Goal: Task Accomplishment & Management: Use online tool/utility

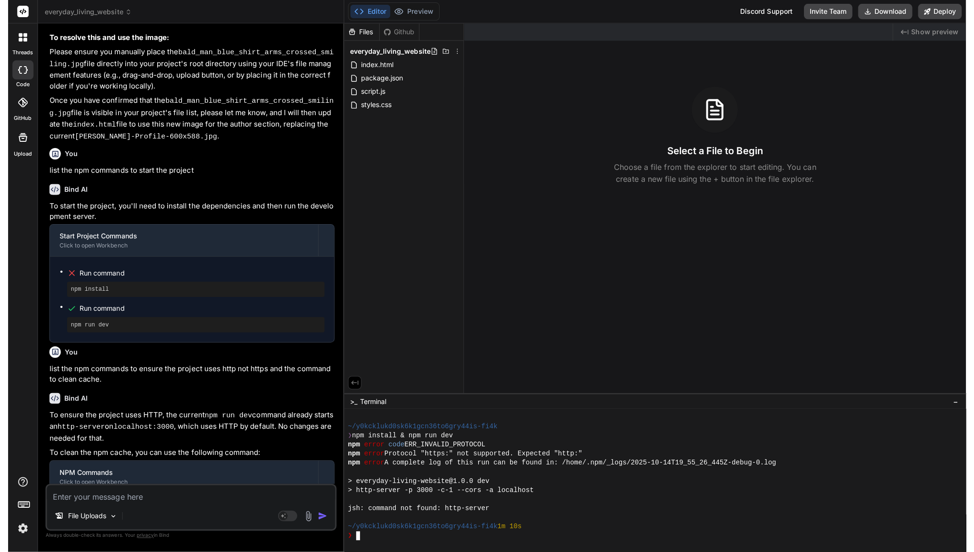
scroll to position [515, 0]
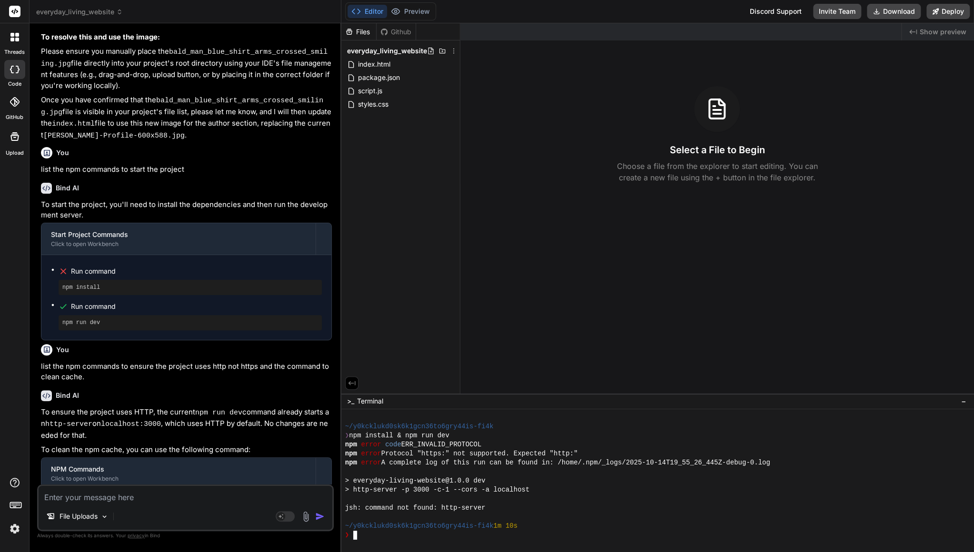
type textarea "x"
click at [383, 67] on span "index.html" at bounding box center [374, 64] width 34 height 11
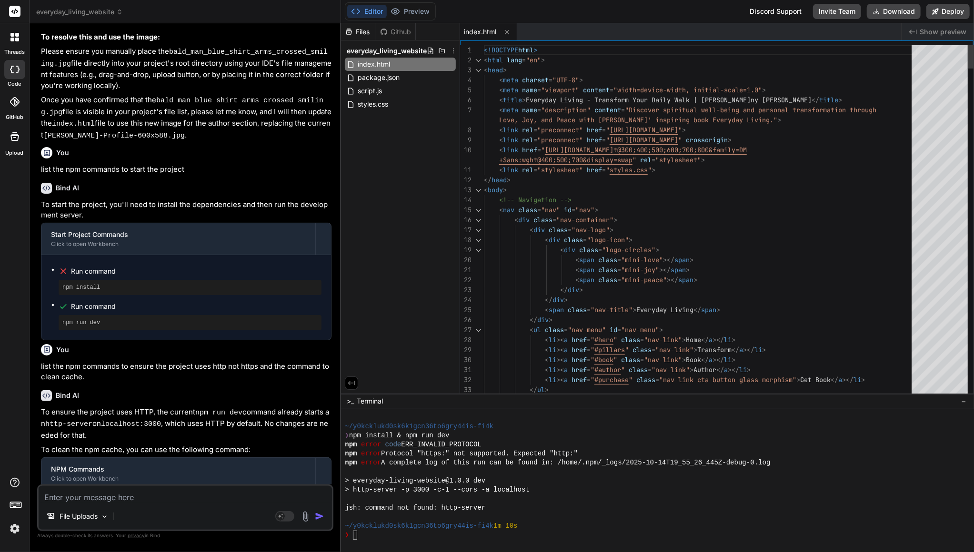
click at [737, 221] on div "< div class = "nav-container" >" at bounding box center [700, 220] width 433 height 10
type textarea "<!DOCTYPE html> <html lang="en"> <head> <meta charset="UTF-8"> <meta name="view…"
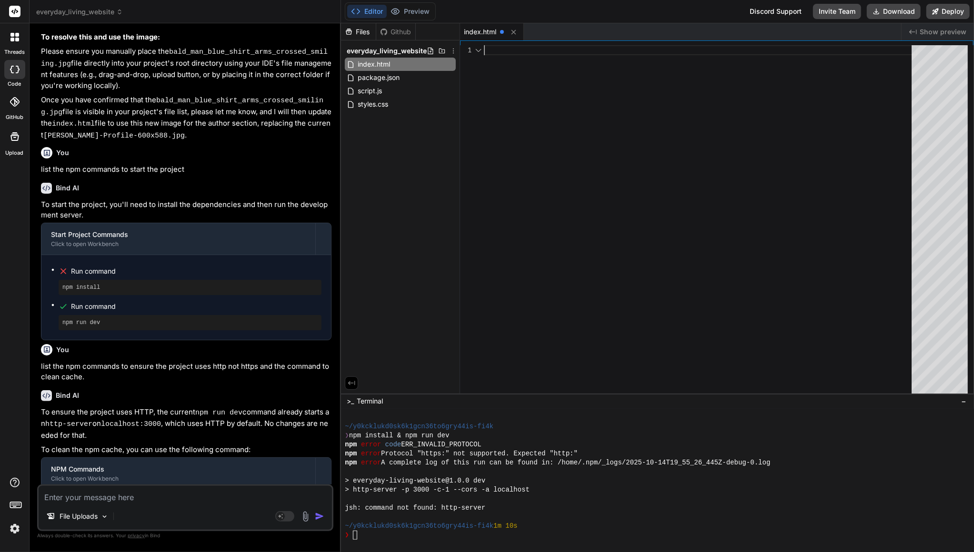
scroll to position [0, 0]
click at [514, 31] on icon at bounding box center [513, 32] width 5 height 5
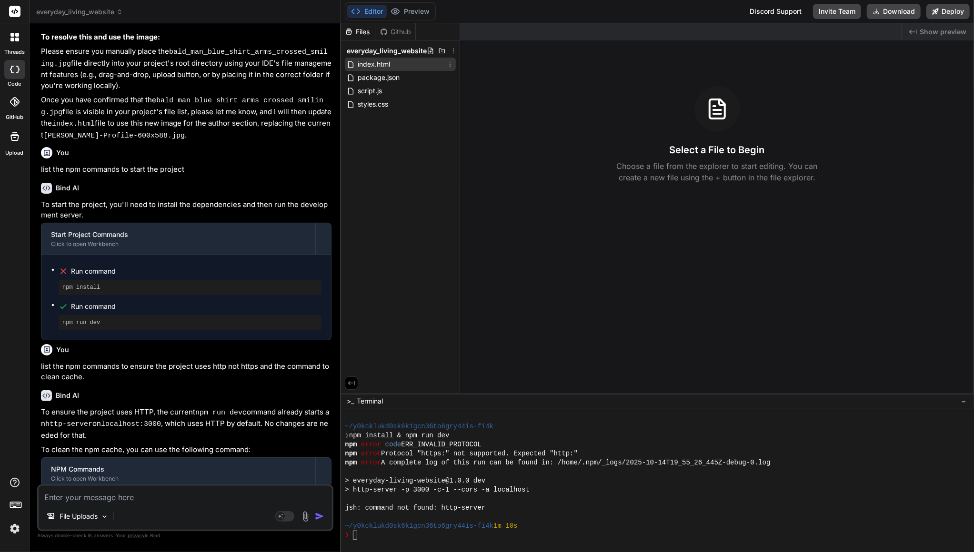
click at [448, 66] on icon at bounding box center [450, 64] width 8 height 8
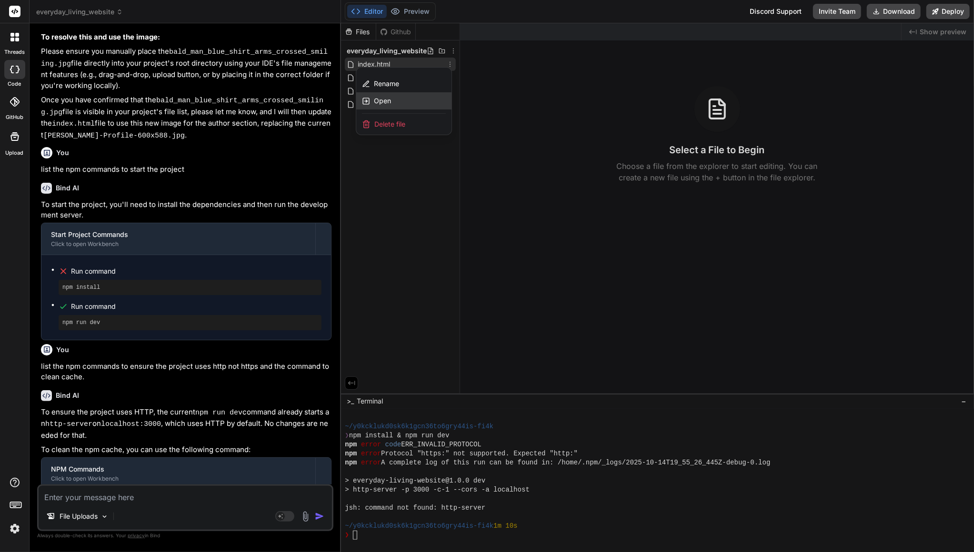
click at [379, 96] on span "Open" at bounding box center [382, 101] width 17 height 10
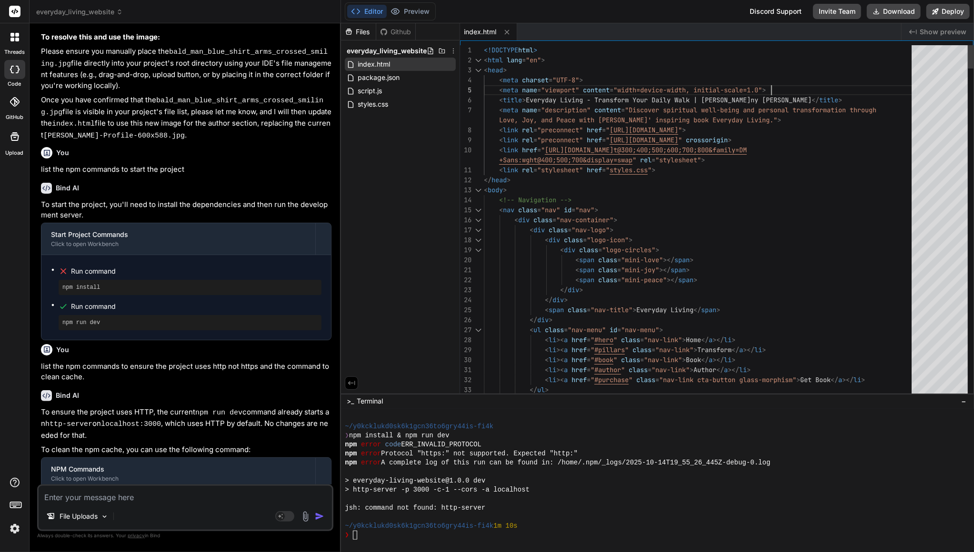
click at [798, 86] on div "< meta name = "viewport" content = "width=device-width, initial-scale=1.0" >" at bounding box center [700, 90] width 433 height 10
type textarea "<!DOCTYPE html> <html lang="en"> <head> <meta charset="UTF-8"> <meta name="view…"
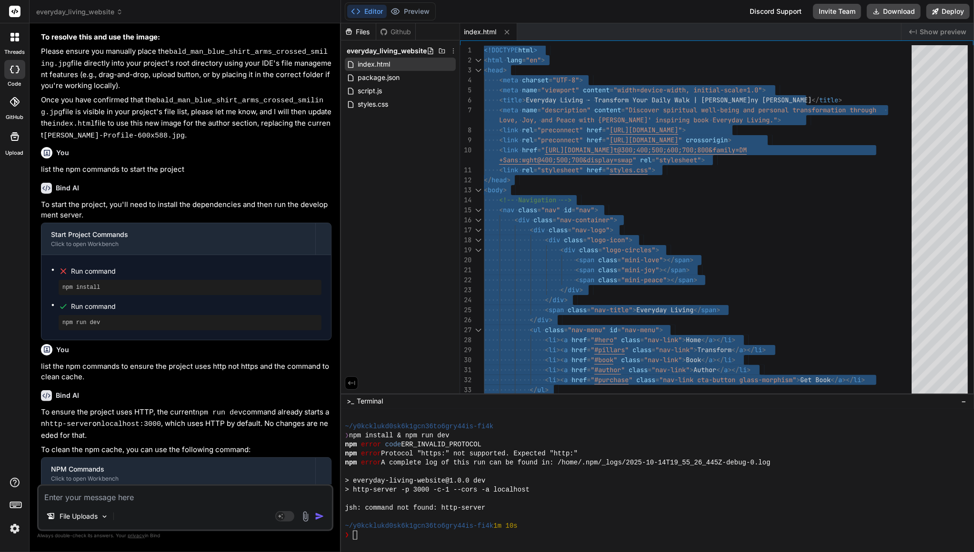
click at [416, 151] on div "Files Github everyday_living_website index.html package.json script.js styles.c…" at bounding box center [400, 208] width 119 height 370
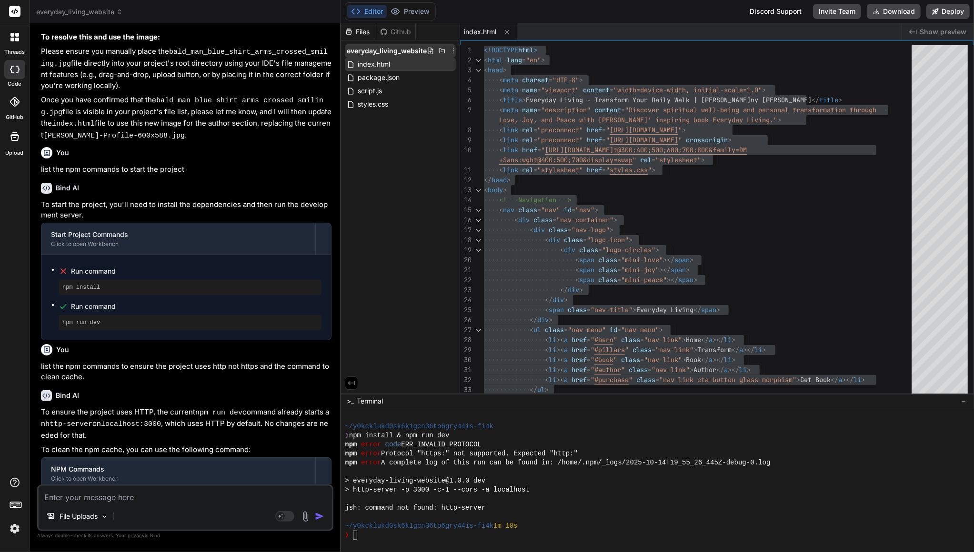
click at [428, 50] on icon at bounding box center [431, 51] width 8 height 8
type input "orig_index.html"
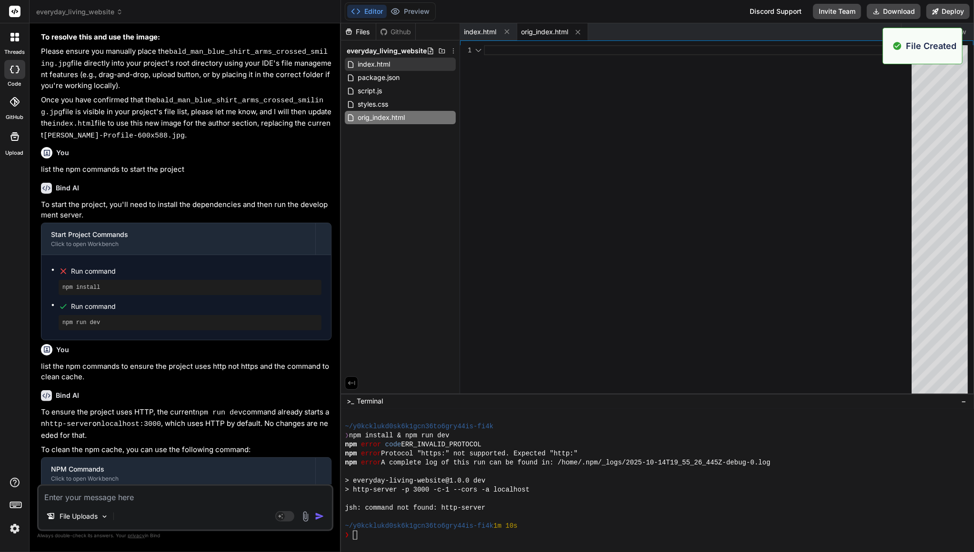
scroll to position [0, 0]
click at [582, 88] on div at bounding box center [700, 221] width 433 height 353
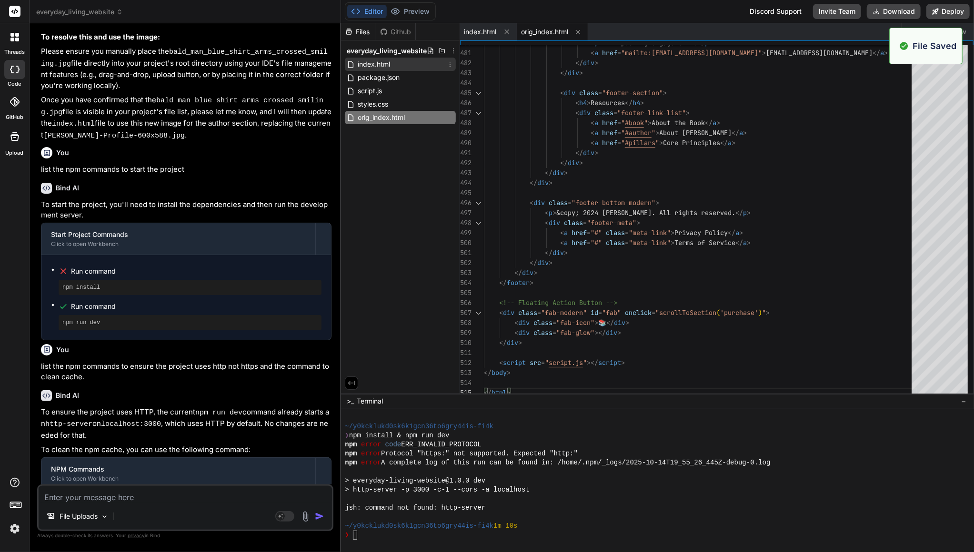
click at [377, 63] on span "index.html" at bounding box center [374, 64] width 34 height 11
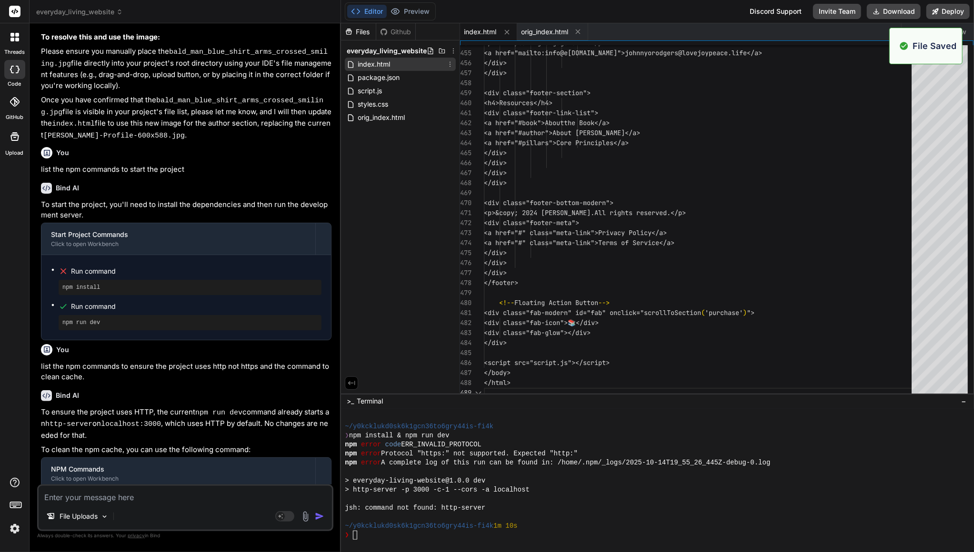
scroll to position [18, 0]
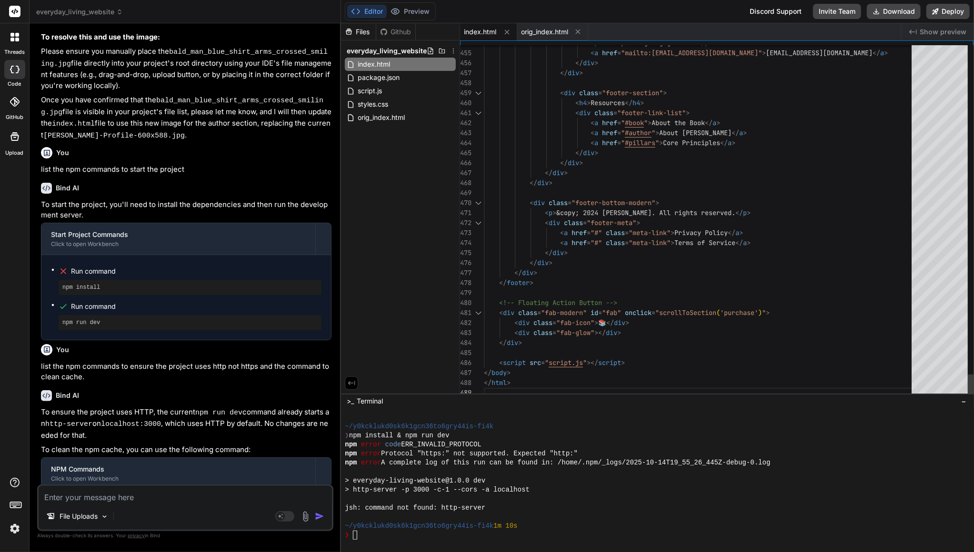
click at [779, 141] on div "< a href = " #pillars " > Core Principles </ a >" at bounding box center [700, 143] width 433 height 10
type textarea "<!DOCTYPE html> <html lang="en"> <head> <meta charset="UTF-8"> <meta name="view…"
type textarea "<!-- Floating Action Button --> <div class="fab-modern" id="fab" onclick="scrol…"
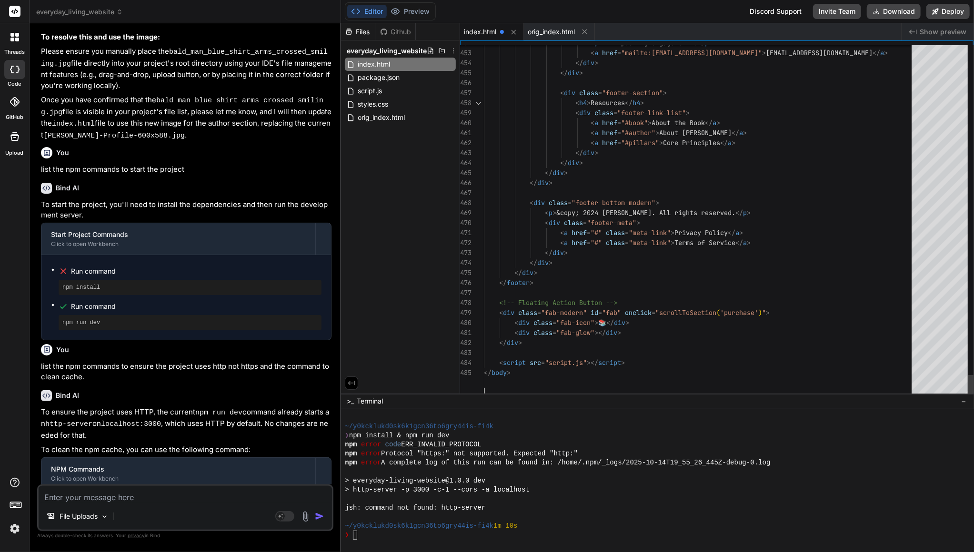
scroll to position [85, 0]
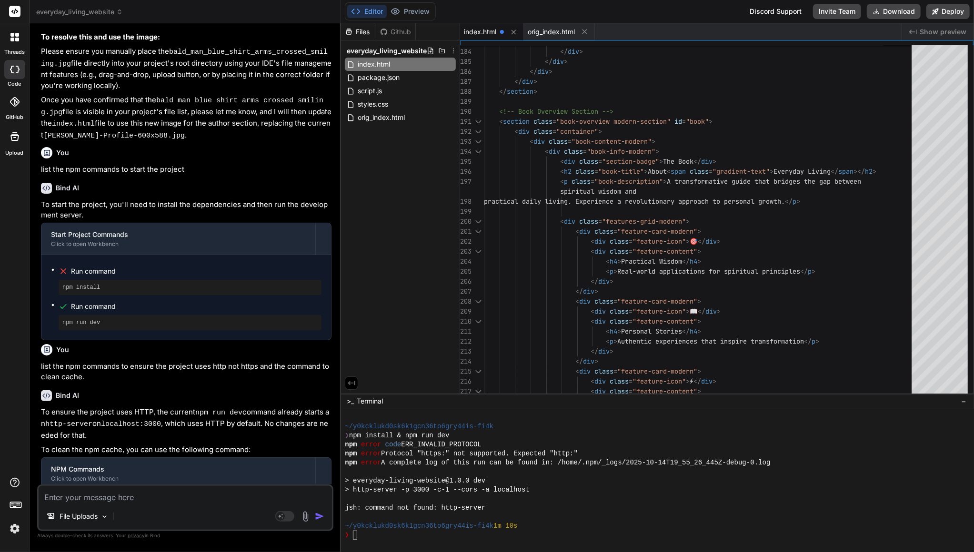
click at [476, 30] on span "index.html" at bounding box center [480, 32] width 32 height 10
click at [427, 49] on icon at bounding box center [431, 51] width 8 height 8
type input "origi_stylescss"
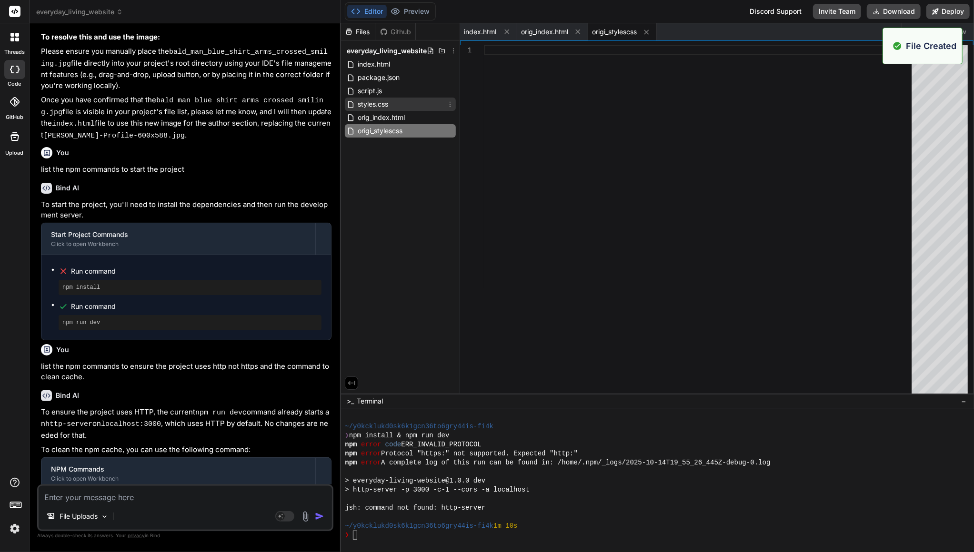
click at [376, 104] on span "styles.css" at bounding box center [373, 104] width 32 height 11
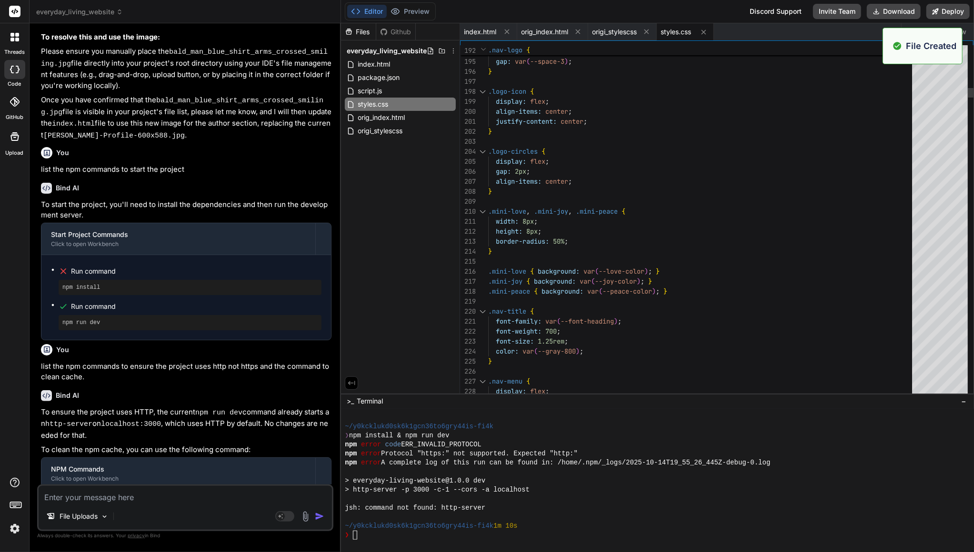
click at [730, 147] on div ".logo-circles {" at bounding box center [702, 152] width 429 height 10
type textarea "/* Modern CSS Custom Properties */ :root { /* Modern Color Palette */ --love-co…"
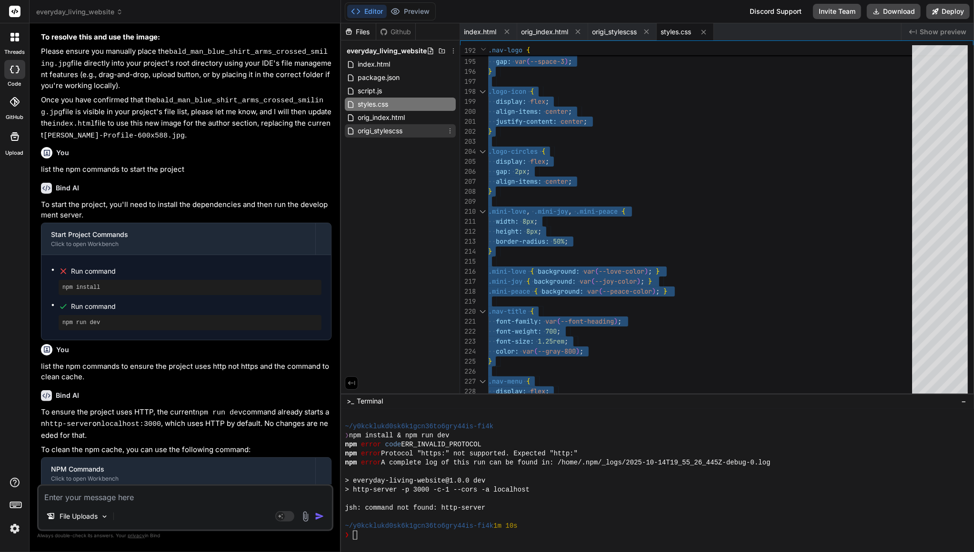
click at [382, 129] on span "origi_stylescss" at bounding box center [380, 130] width 47 height 11
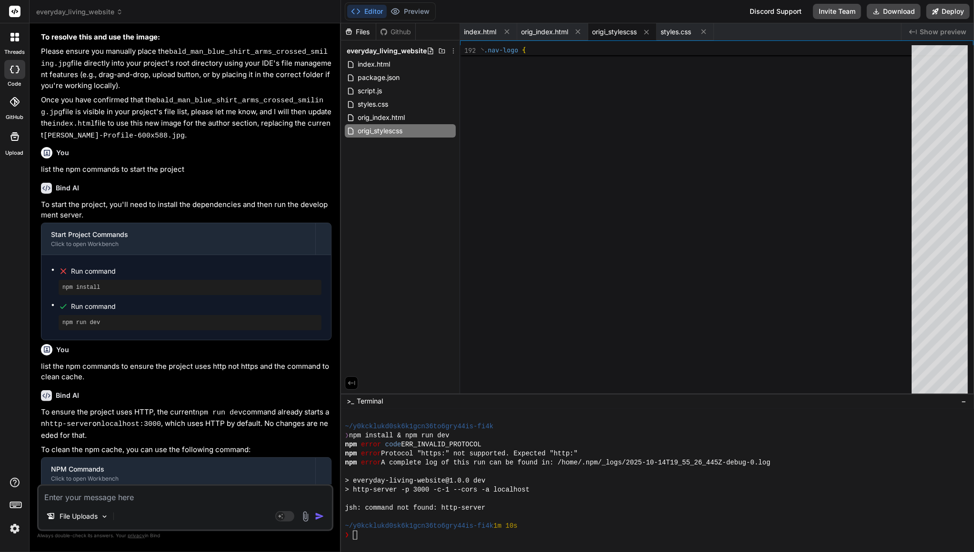
click at [636, 111] on div at bounding box center [700, 221] width 433 height 353
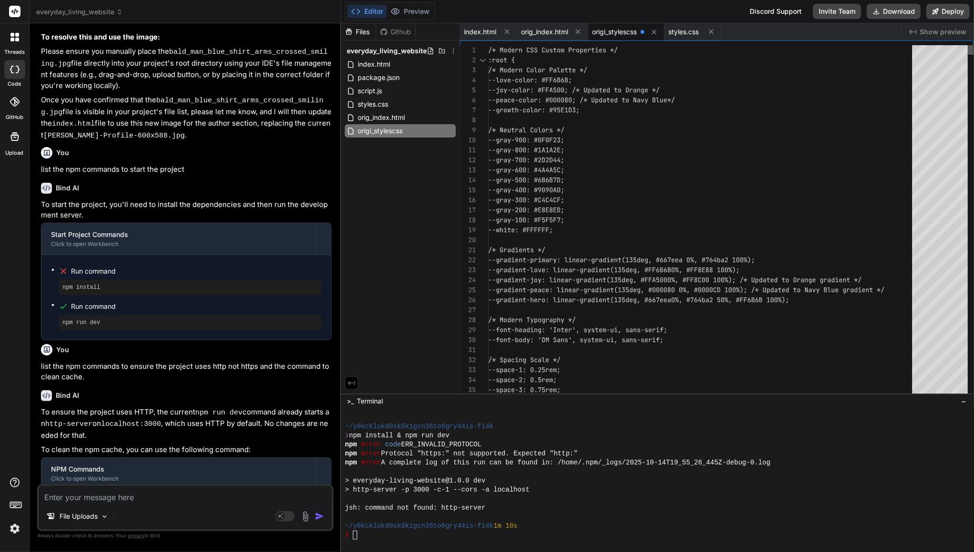
click at [842, 14] on html "threads code GitHub Upload everyday_living_website Created with Pixso. Bind AI …" at bounding box center [487, 276] width 974 height 552
click at [391, 103] on div "styles.css" at bounding box center [400, 104] width 111 height 13
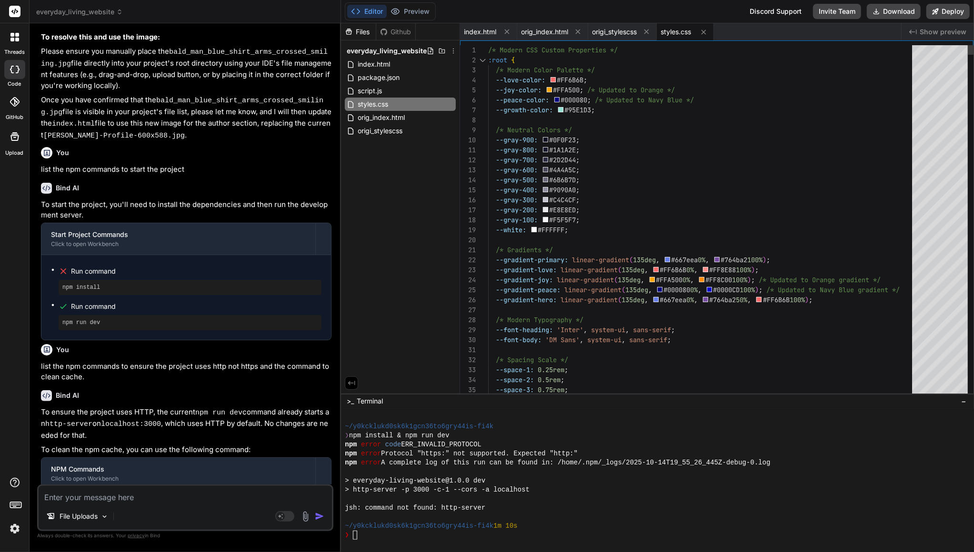
click at [701, 157] on div "--gray-700: #2D2D44 ;" at bounding box center [702, 160] width 429 height 10
type textarea "/* Modern CSS Custom Properties */ :root { /* Modern Color Palette */ --love-co…"
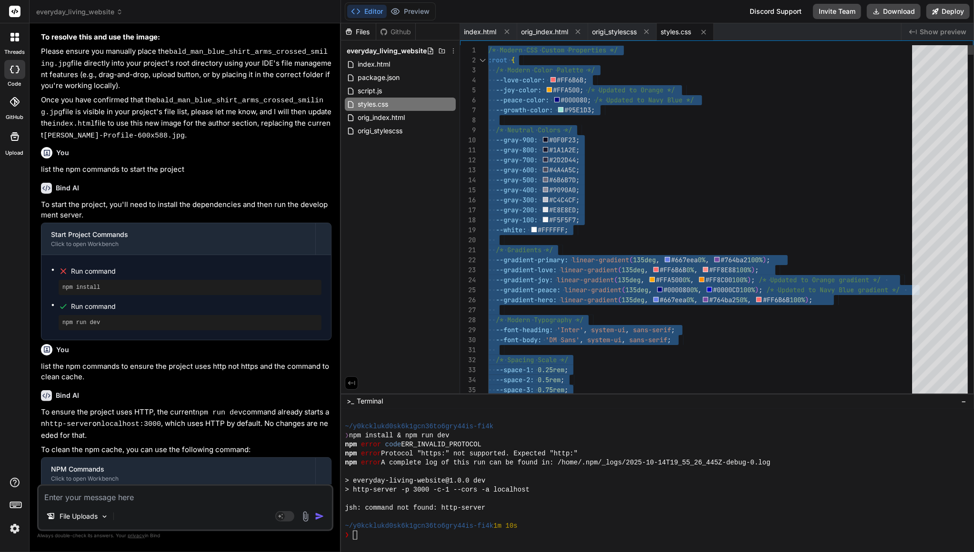
scroll to position [0, 0]
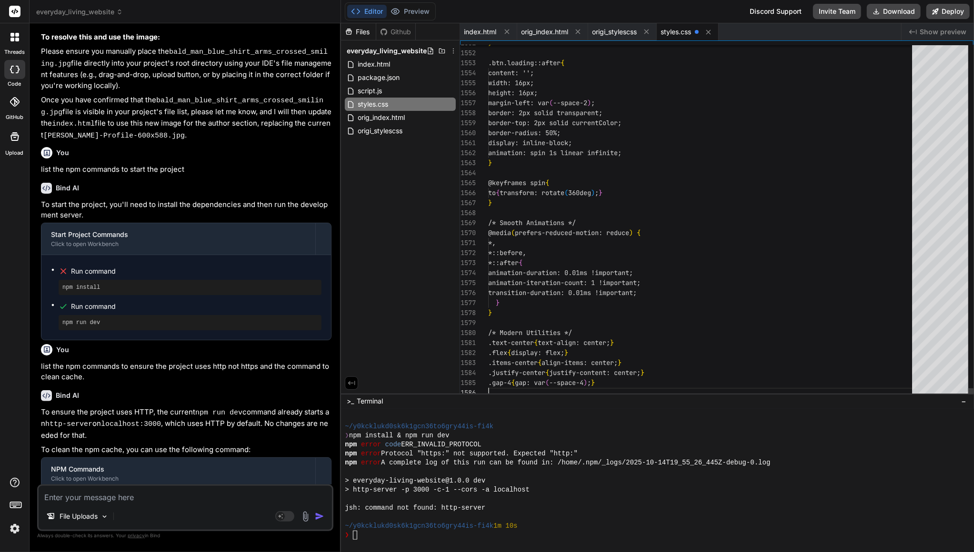
type textarea "align-items: center; } .justify-center { justify-content: center; } .gap-4 { ga…"
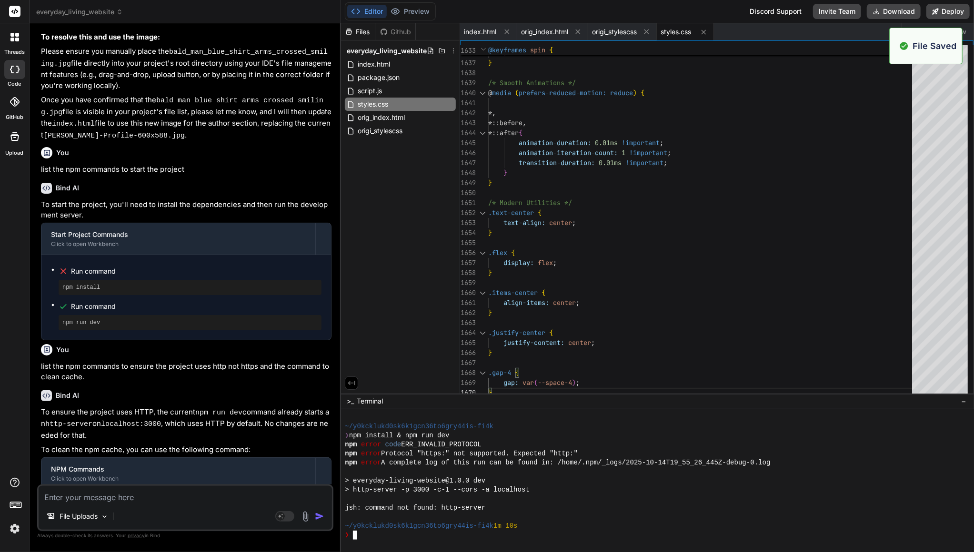
click at [569, 495] on div "❯" at bounding box center [652, 535] width 614 height 9
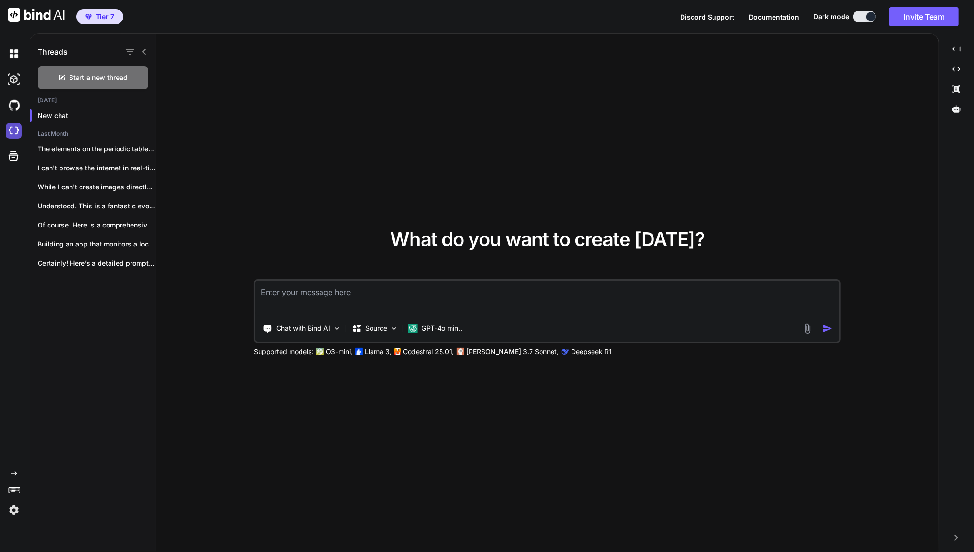
click at [15, 132] on img at bounding box center [14, 131] width 16 height 16
click at [15, 56] on img at bounding box center [14, 54] width 16 height 16
click at [14, 81] on img at bounding box center [14, 79] width 16 height 16
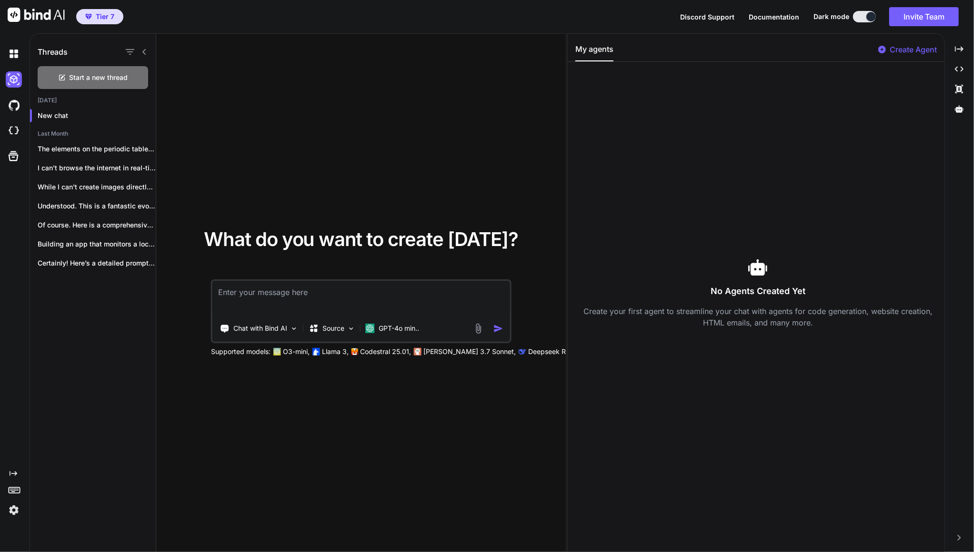
click at [11, 119] on div at bounding box center [16, 131] width 20 height 26
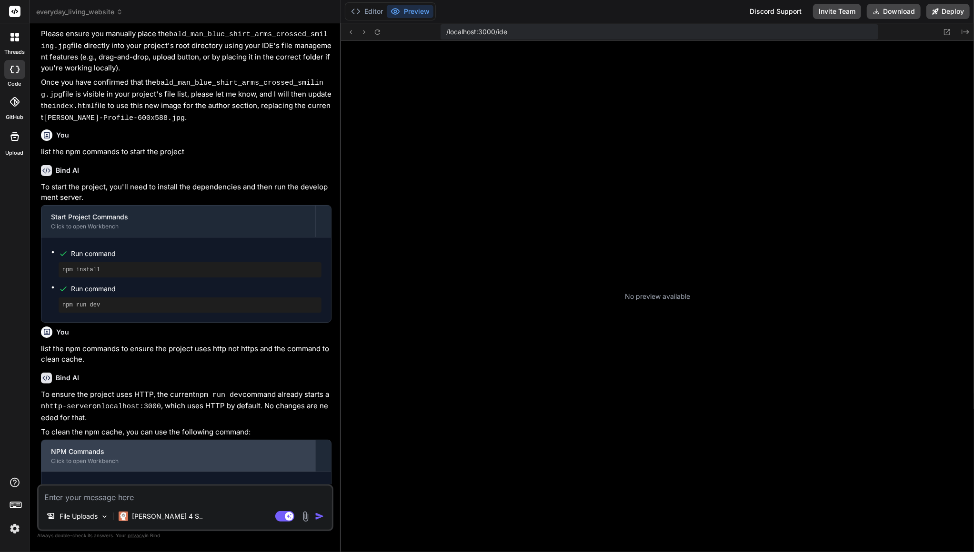
scroll to position [45, 0]
type textarea "x"
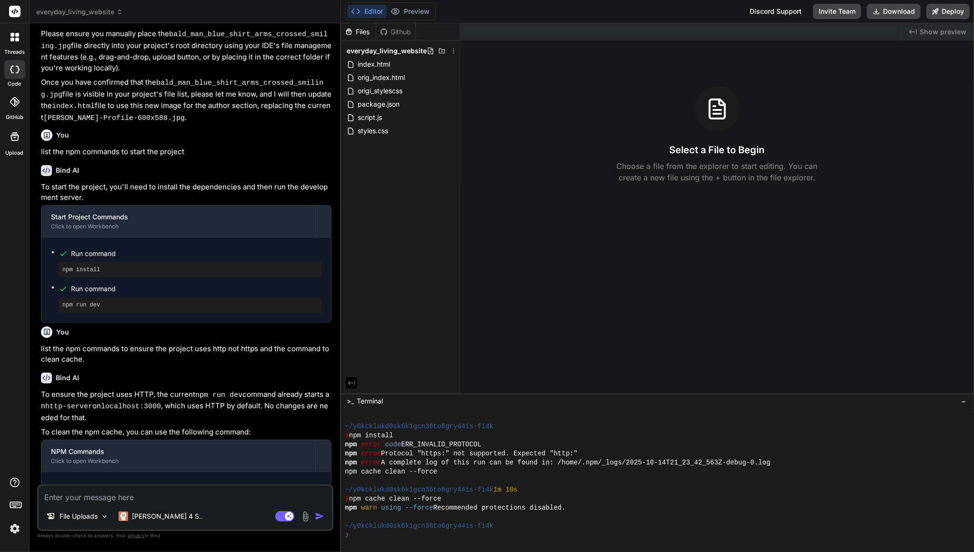
click at [469, 534] on div "❯" at bounding box center [652, 535] width 614 height 9
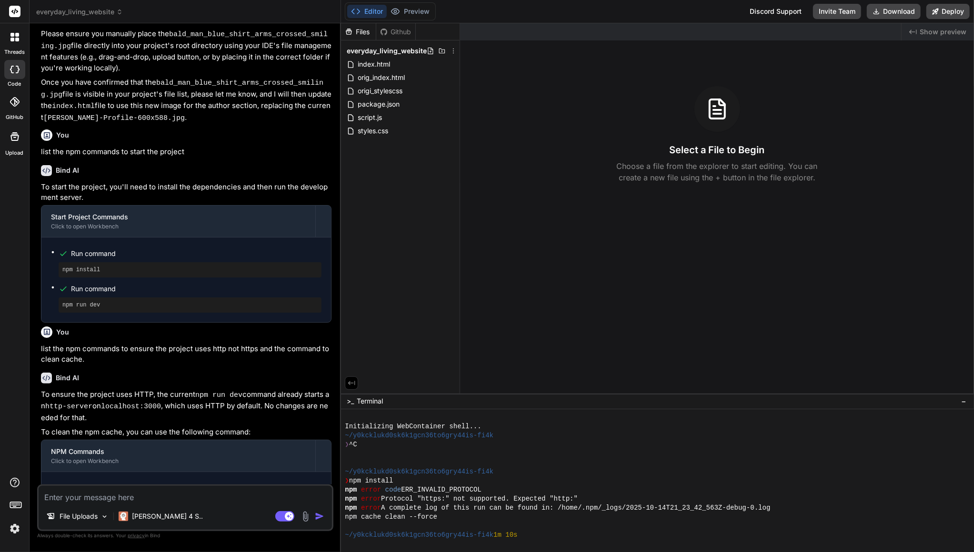
scroll to position [172, 0]
click at [121, 498] on textarea at bounding box center [185, 494] width 293 height 17
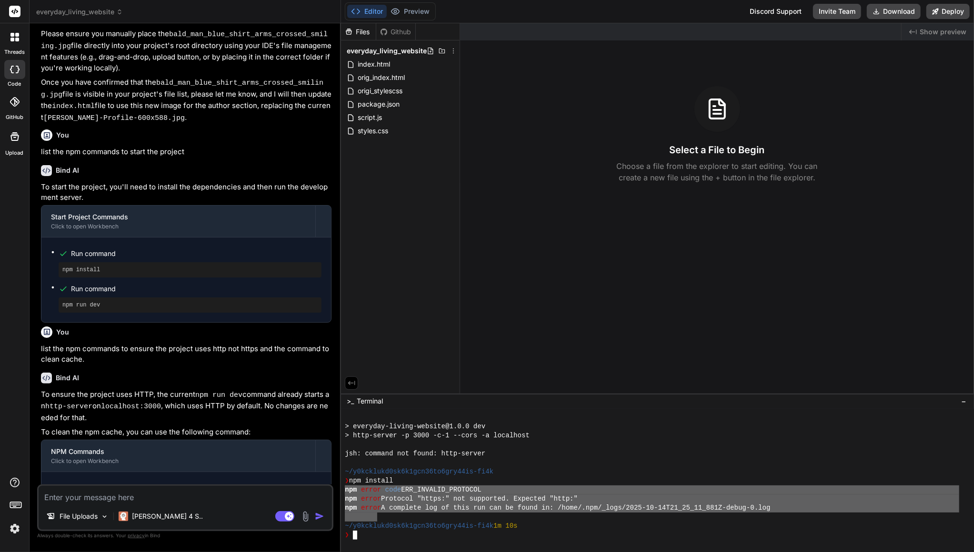
drag, startPoint x: 377, startPoint y: 518, endPoint x: 343, endPoint y: 490, distance: 44.6
click at [343, 490] on div "88888888888888888888888888888888 mmmmmmmmmmmmmmmmmmmmmmmmmmmmmmmm > everyday-li…" at bounding box center [657, 480] width 633 height 143
drag, startPoint x: 121, startPoint y: 496, endPoint x: 127, endPoint y: 496, distance: 5.7
click at [119, 495] on textarea at bounding box center [185, 494] width 293 height 17
type textarea "x"
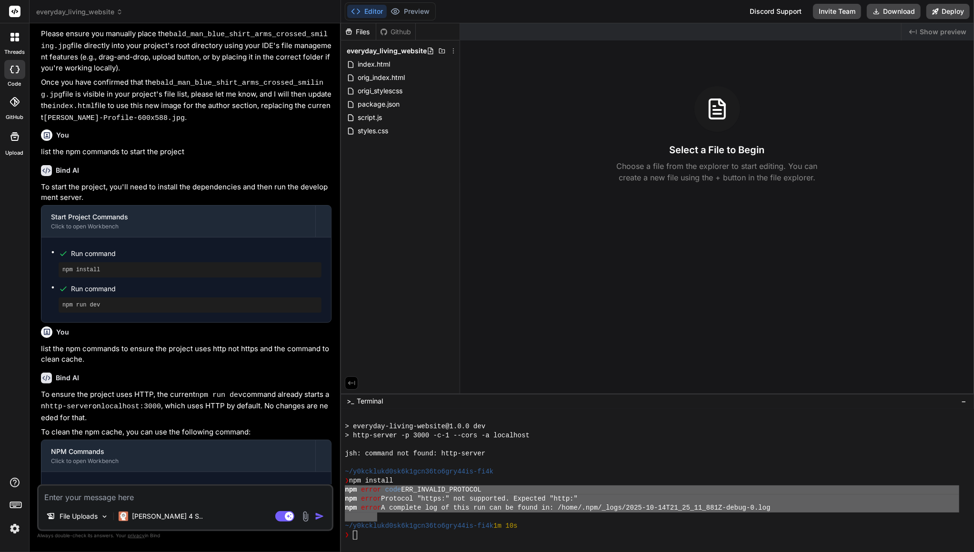
type textarea "r"
type textarea "x"
type textarea "re"
type textarea "x"
type textarea "res"
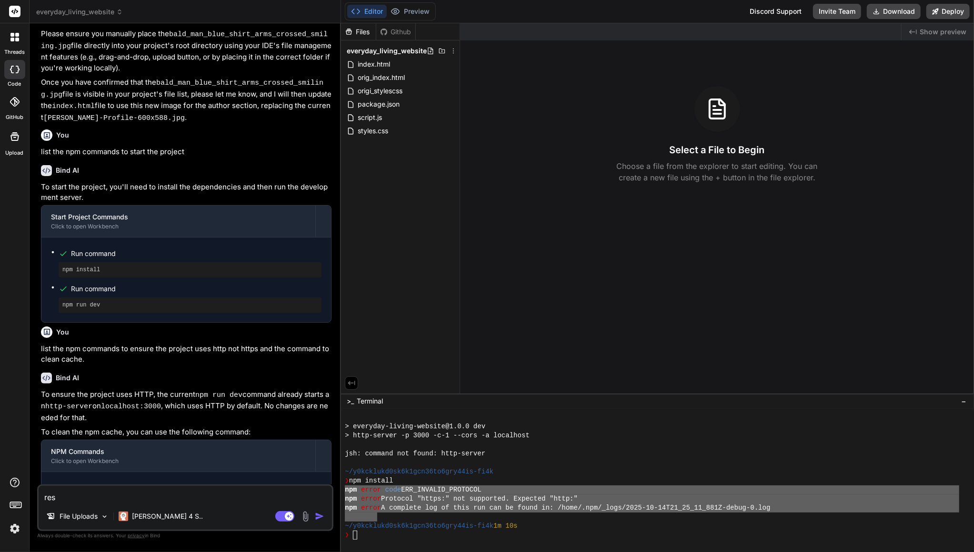
type textarea "x"
type textarea "reso"
type textarea "x"
type textarea "resol"
type textarea "x"
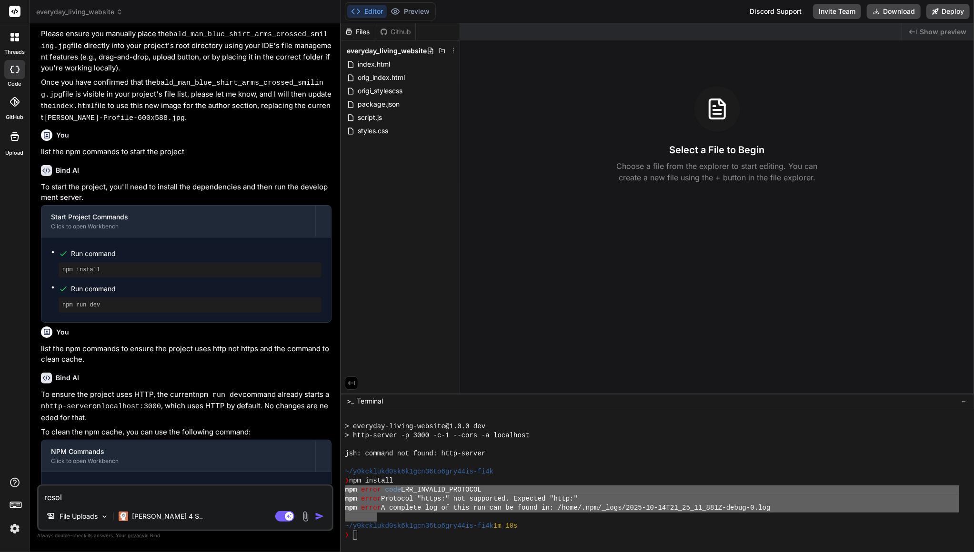
type textarea "resolv"
type textarea "x"
type textarea "resolve"
type textarea "x"
type textarea "resolve"
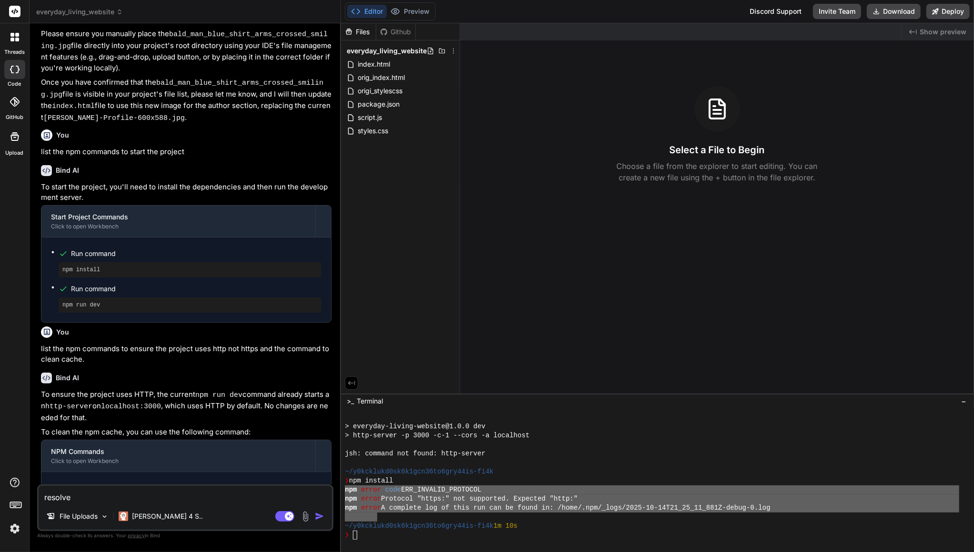
type textarea "x"
type textarea "resolve t"
type textarea "x"
type textarea "resolve th"
type textarea "x"
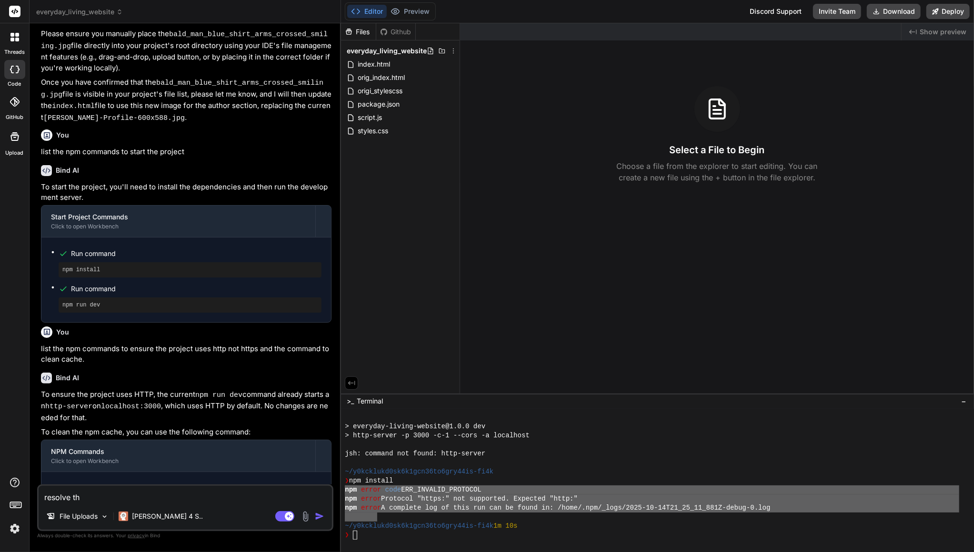
type textarea "resolve the"
type textarea "x"
type textarea "resolve thes"
type textarea "x"
type textarea "resolve these"
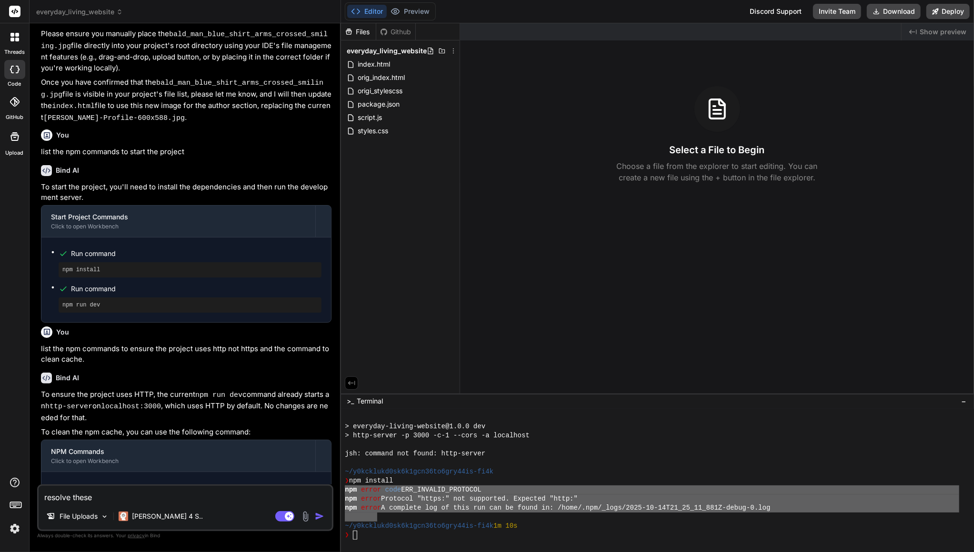
type textarea "x"
type textarea "resolve these"
type textarea "x"
type textarea "resolve these e"
type textarea "x"
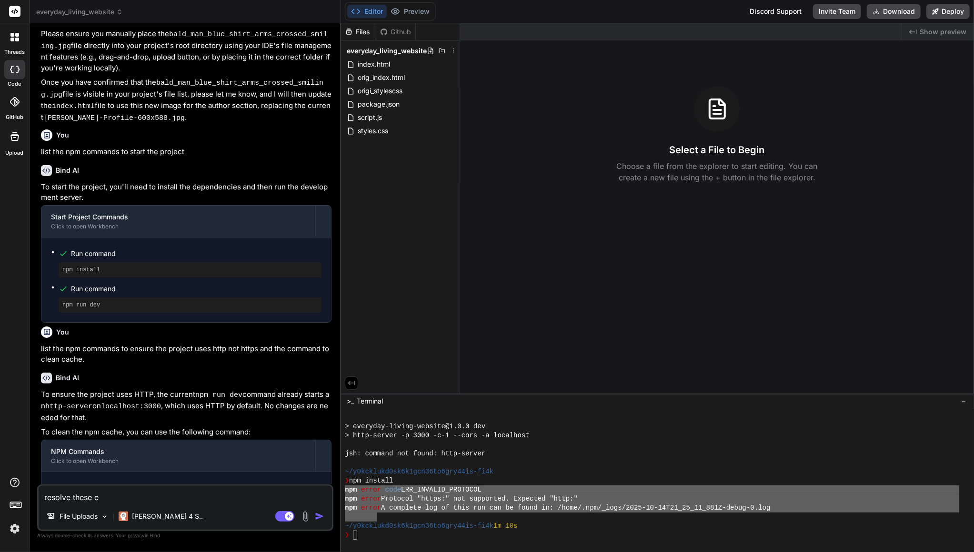
type textarea "resolve these er"
type textarea "x"
type textarea "resolve these err"
type textarea "x"
type textarea "resolve these erro"
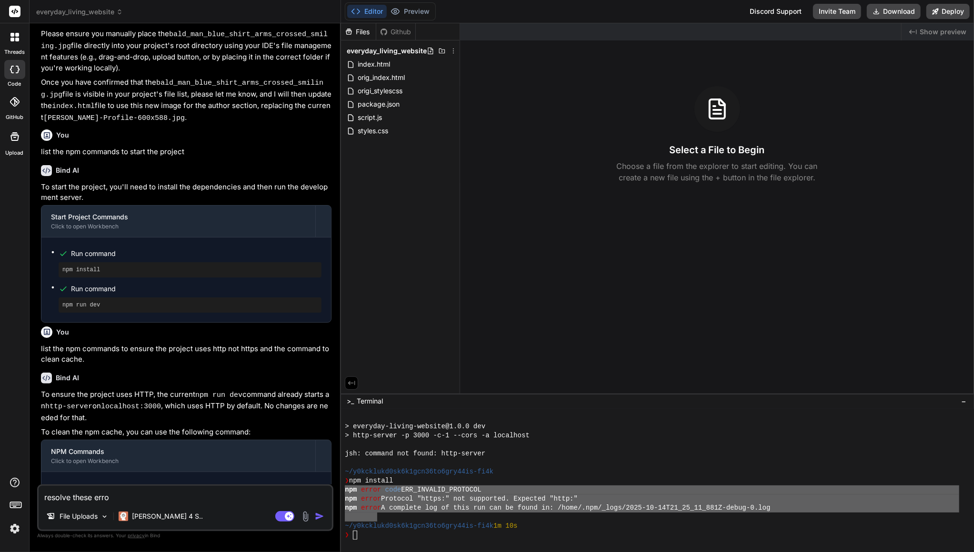
type textarea "x"
type textarea "resolve these error"
type textarea "x"
type textarea "resolve these errors"
type textarea "x"
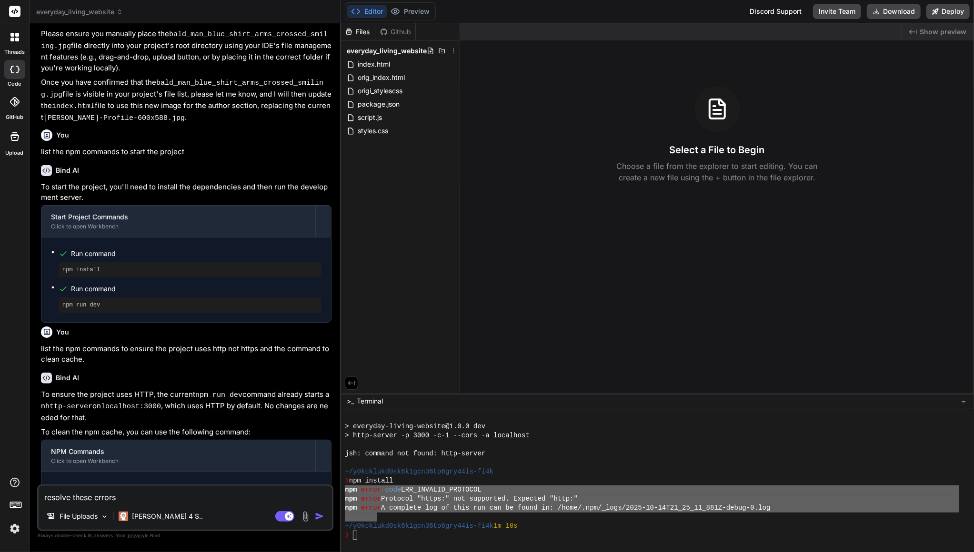
type textarea "resolve these errors:"
type textarea "x"
type textarea "resolve these errors:"
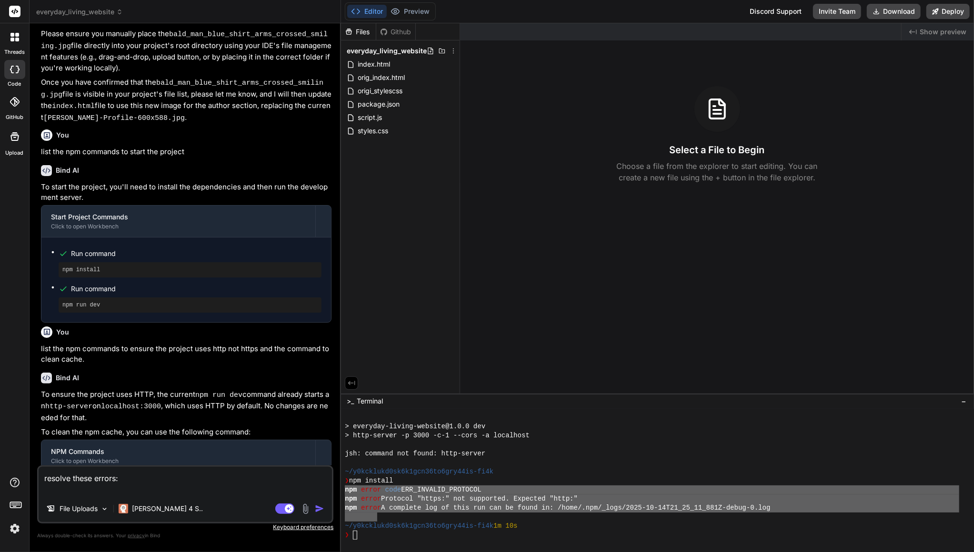
type textarea "x"
type textarea "resolve these errors:"
paste textarea "npm error code ERR_INVALID_PROTOCOL npm error Protocol "https:" not supported. …"
type textarea "x"
type textarea "resolve these errors: npm error code ERR_INVALID_PROTOCOL npm error Protocol "h…"
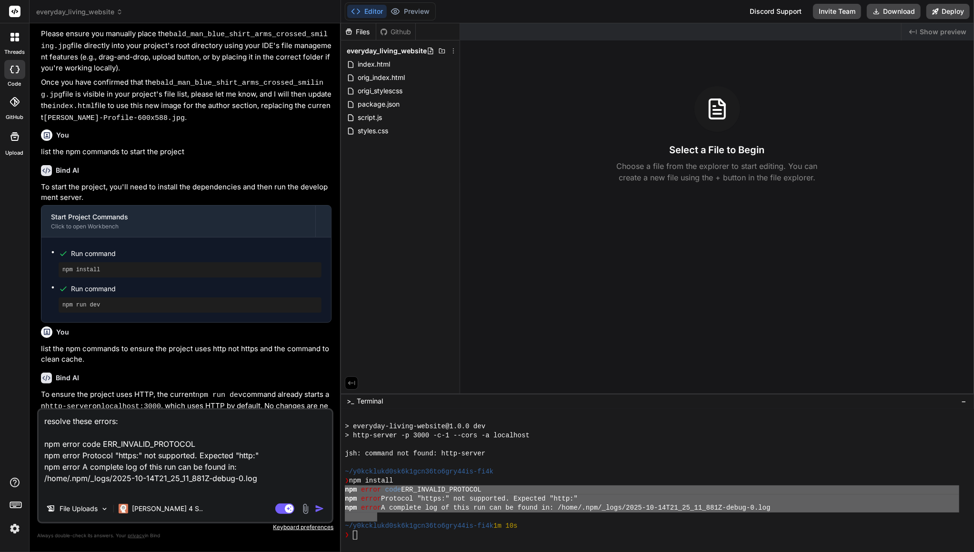
type textarea "x"
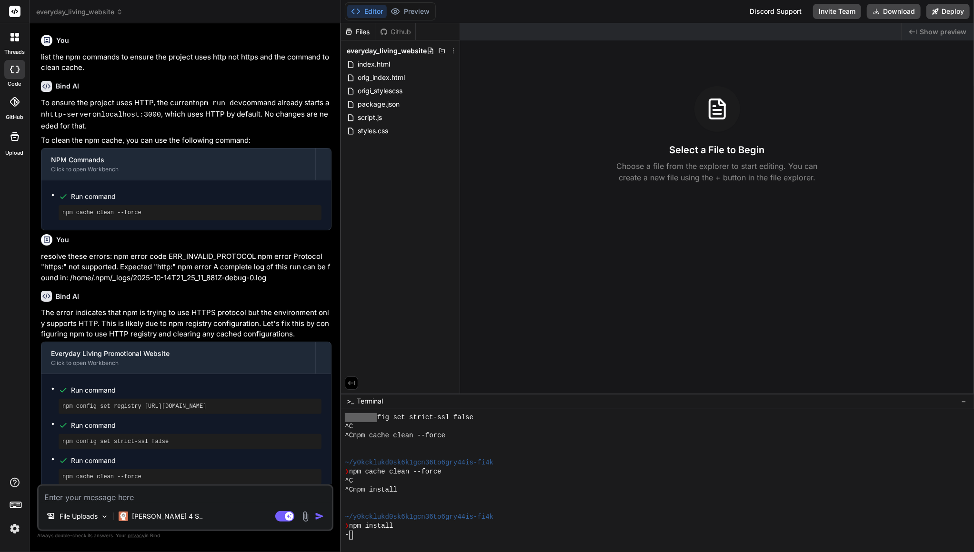
scroll to position [1023, 0]
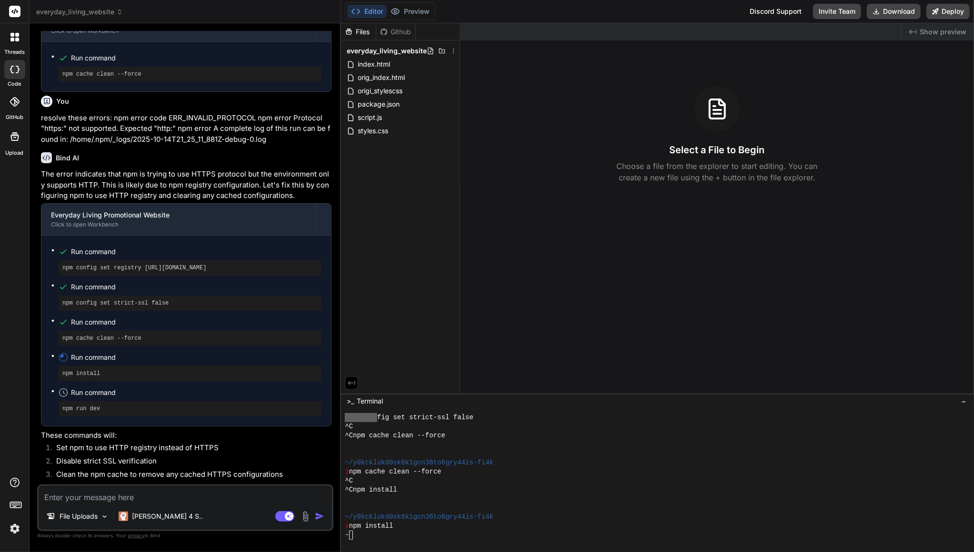
type textarea "x"
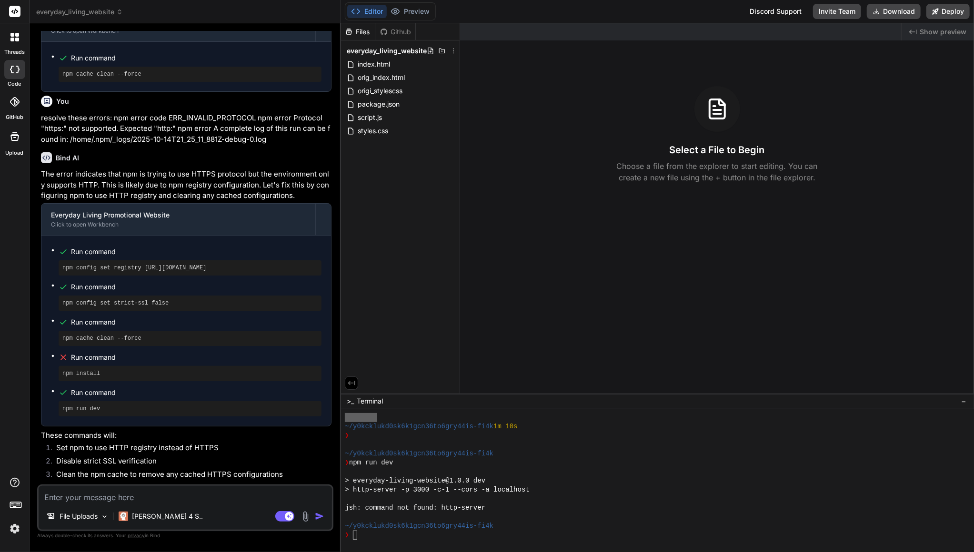
scroll to position [551, 0]
click at [394, 538] on div "❯" at bounding box center [652, 535] width 614 height 9
drag, startPoint x: 261, startPoint y: 225, endPoint x: 63, endPoint y: 226, distance: 198.5
click at [62, 264] on pre "npm config set registry http://registry.npmjs.org/" at bounding box center [189, 268] width 255 height 8
copy pre "npm config set registry http://registry.npmjs.org/"
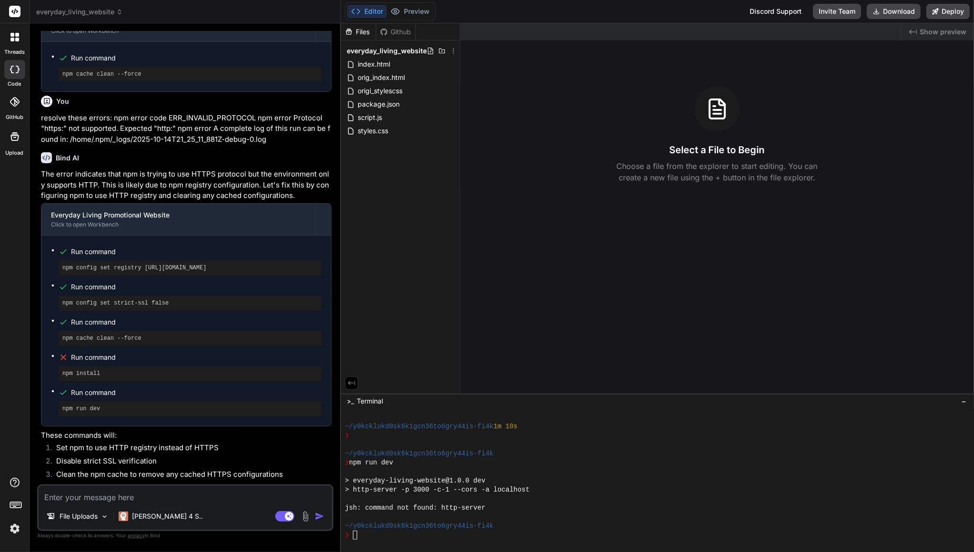
click at [364, 541] on div at bounding box center [657, 480] width 633 height 143
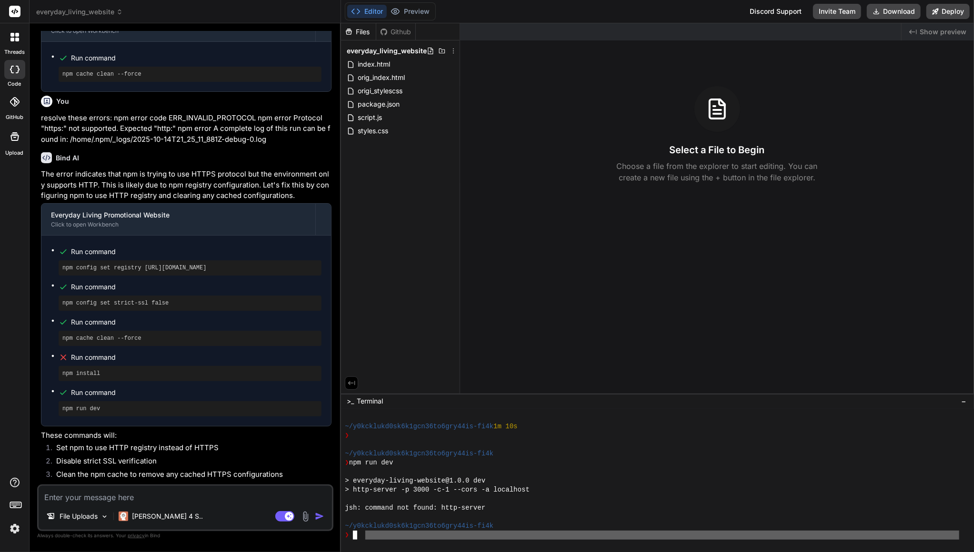
type textarea "npm config set registry http://registry.npmjs.org/"
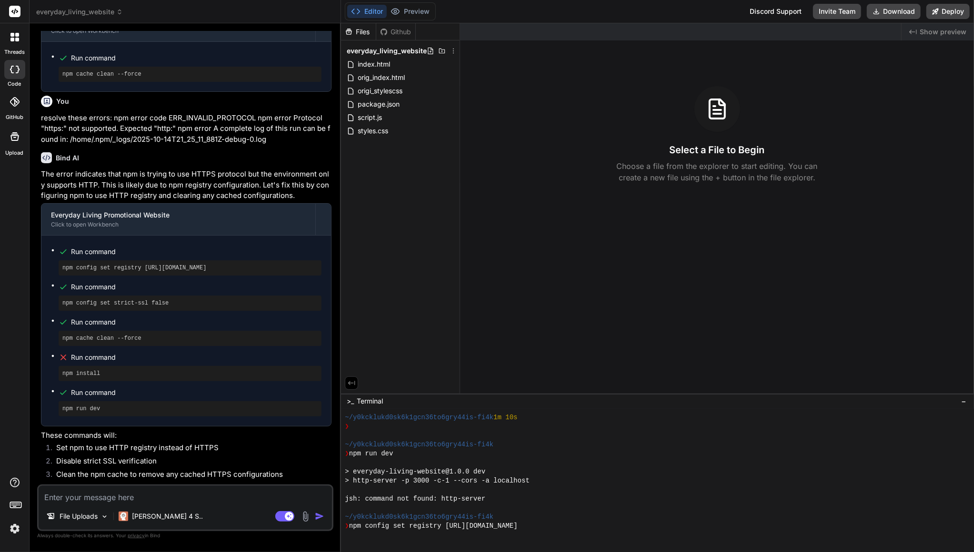
scroll to position [579, 0]
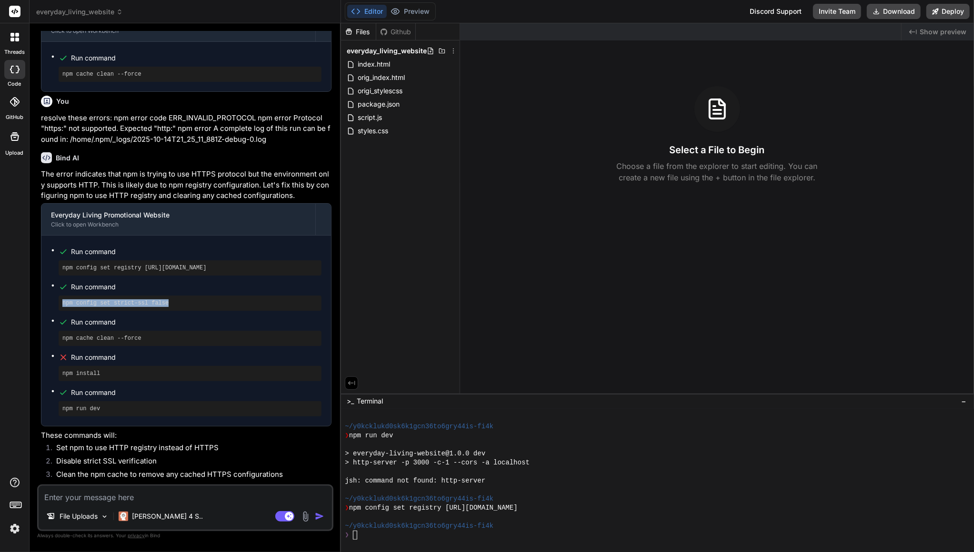
drag, startPoint x: 155, startPoint y: 261, endPoint x: 64, endPoint y: 261, distance: 91.4
click at [64, 299] on pre "npm config set strict-ssl false" at bounding box center [189, 303] width 255 height 8
copy pre "npm config set strict-ssl false"
click at [374, 536] on div "❯" at bounding box center [652, 535] width 614 height 9
type textarea "npm config set strict-ssl false"
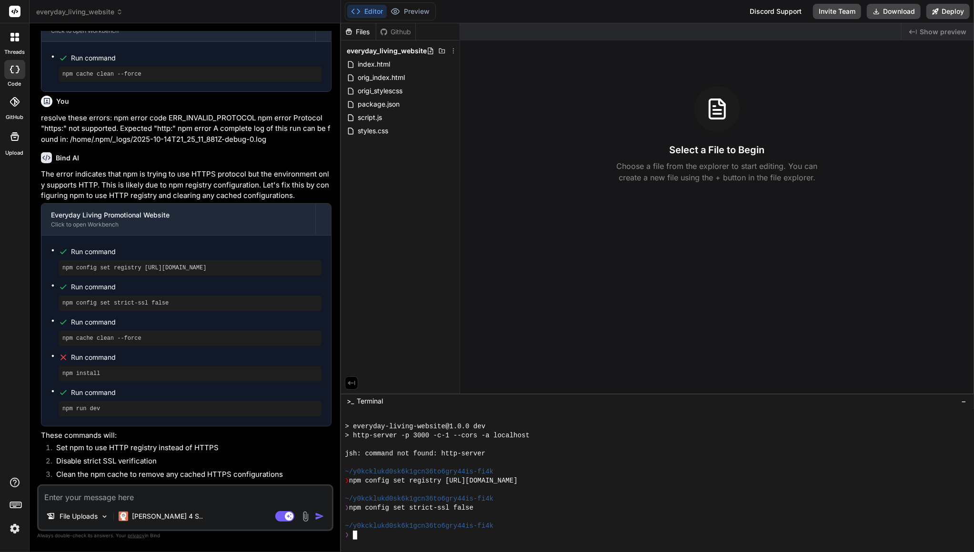
scroll to position [606, 0]
drag, startPoint x: 169, startPoint y: 296, endPoint x: 86, endPoint y: 292, distance: 82.9
click at [86, 331] on div "npm cache clean --force" at bounding box center [190, 338] width 263 height 15
copy pre "npm cache clean --force"
click at [374, 536] on div "❯" at bounding box center [652, 535] width 614 height 9
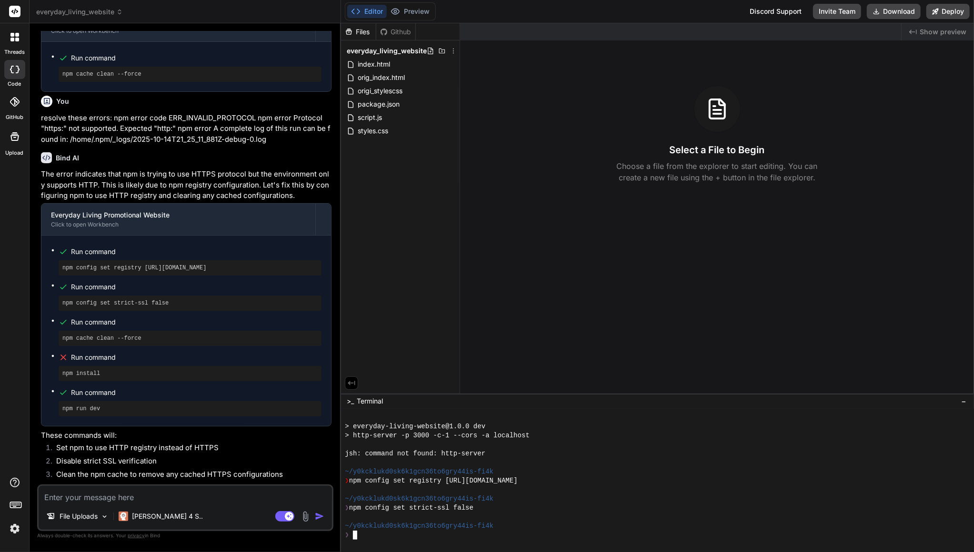
type textarea "npm cache clean --force"
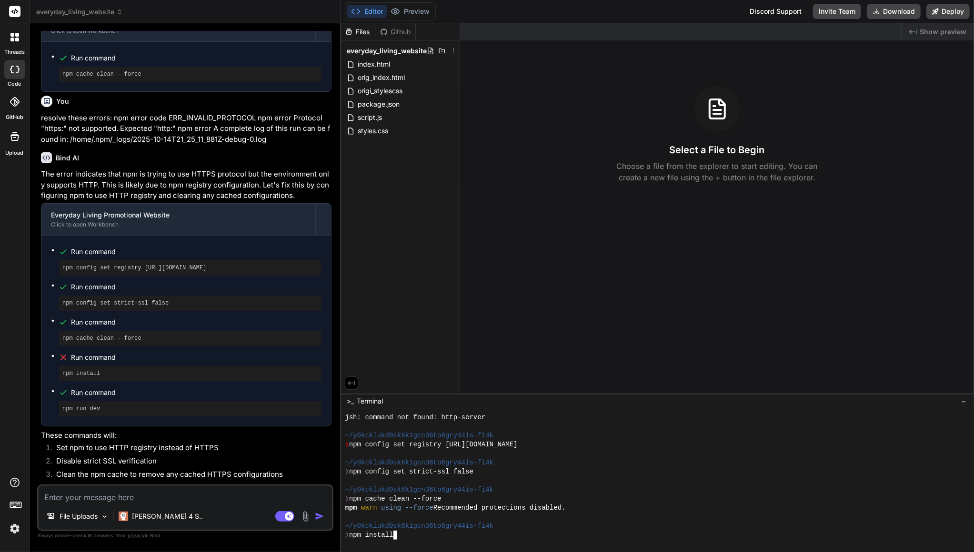
scroll to position [651, 0]
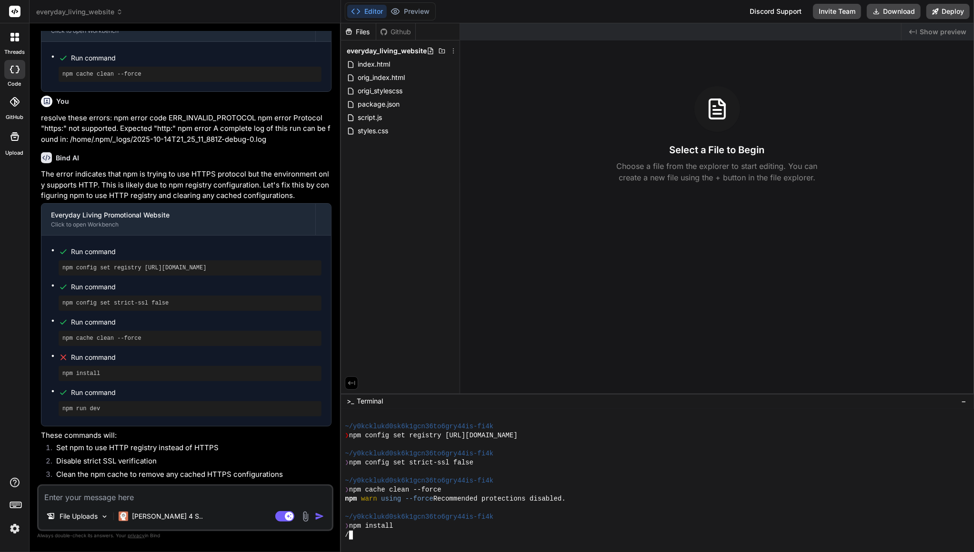
type textarea "x"
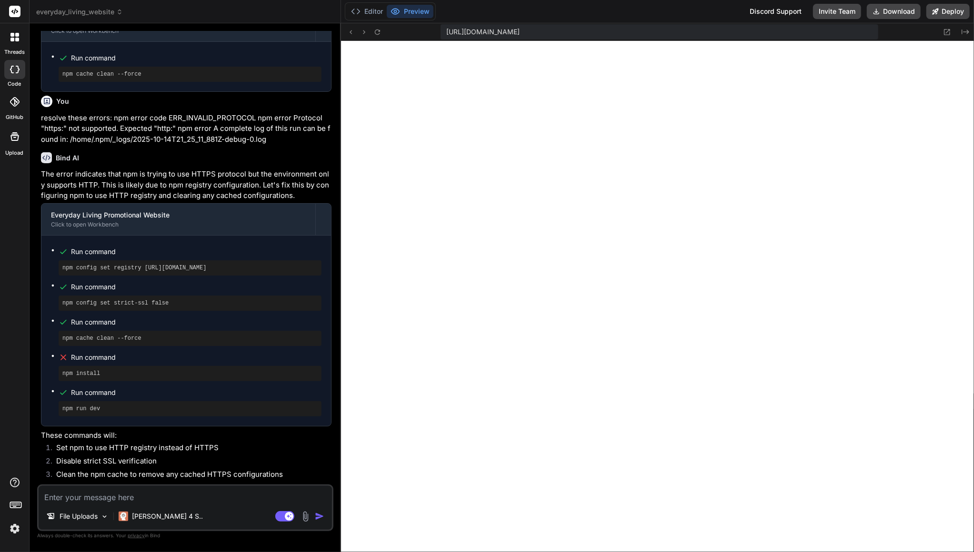
scroll to position [986, 0]
click at [952, 10] on button "Deploy" at bounding box center [947, 11] width 43 height 15
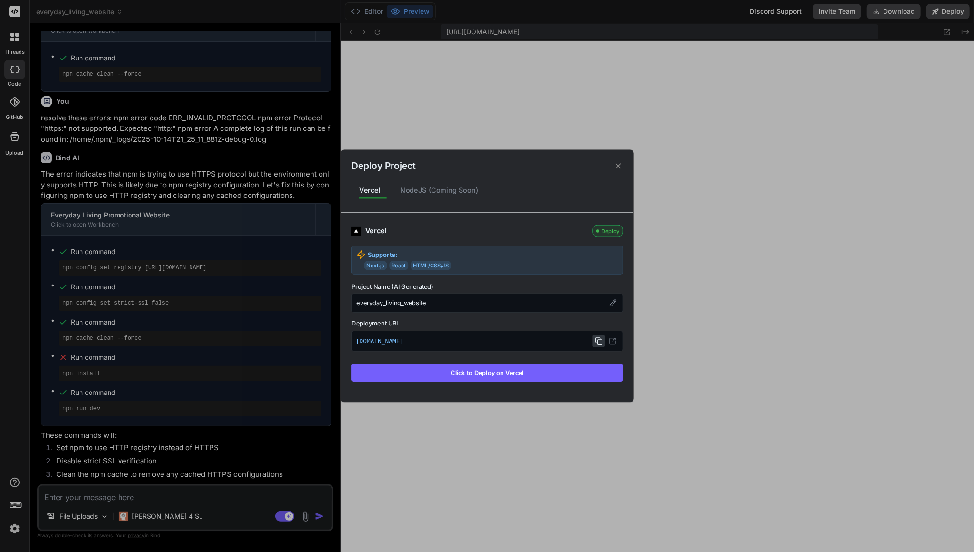
click at [597, 343] on icon at bounding box center [599, 342] width 8 height 8
click at [561, 374] on button "Click to Deploy on Vercel" at bounding box center [486, 373] width 271 height 18
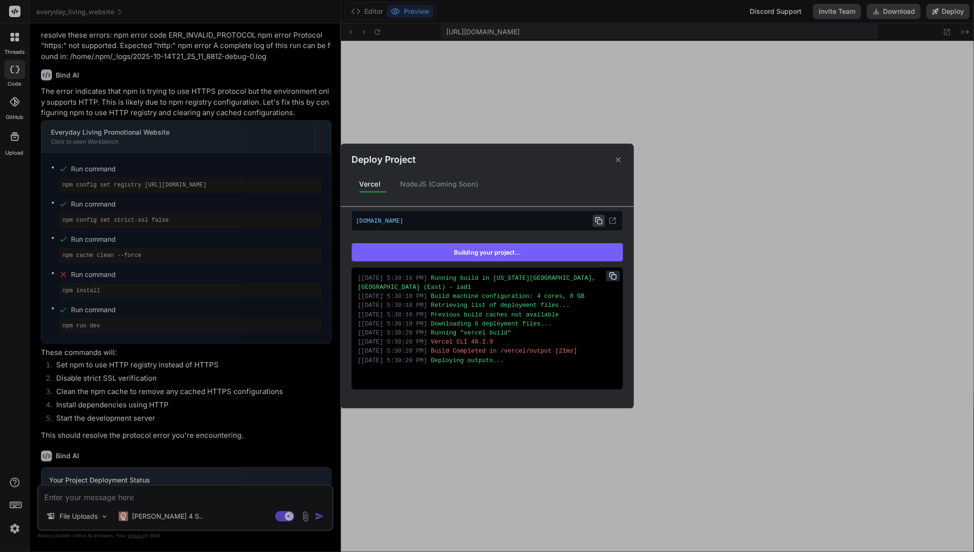
scroll to position [145, 0]
type textarea "x"
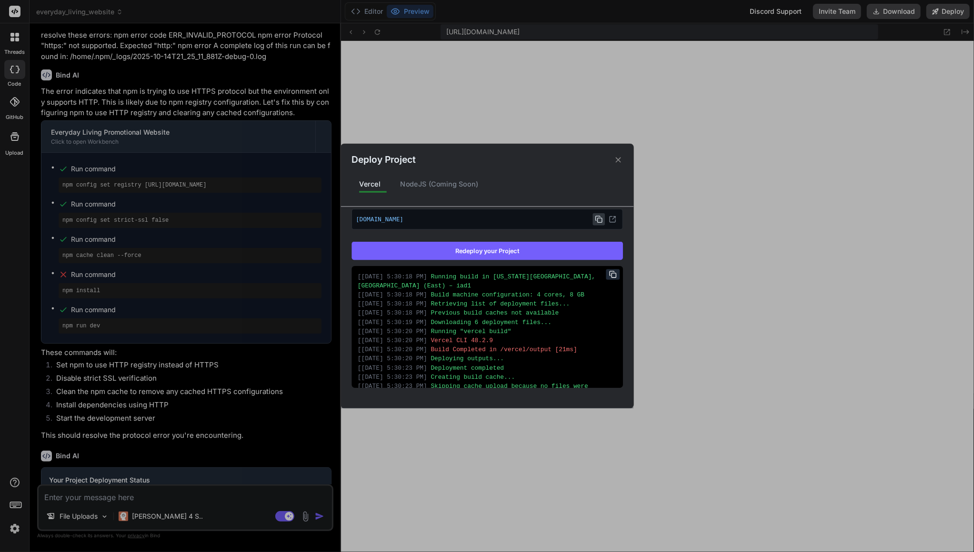
scroll to position [46, 0]
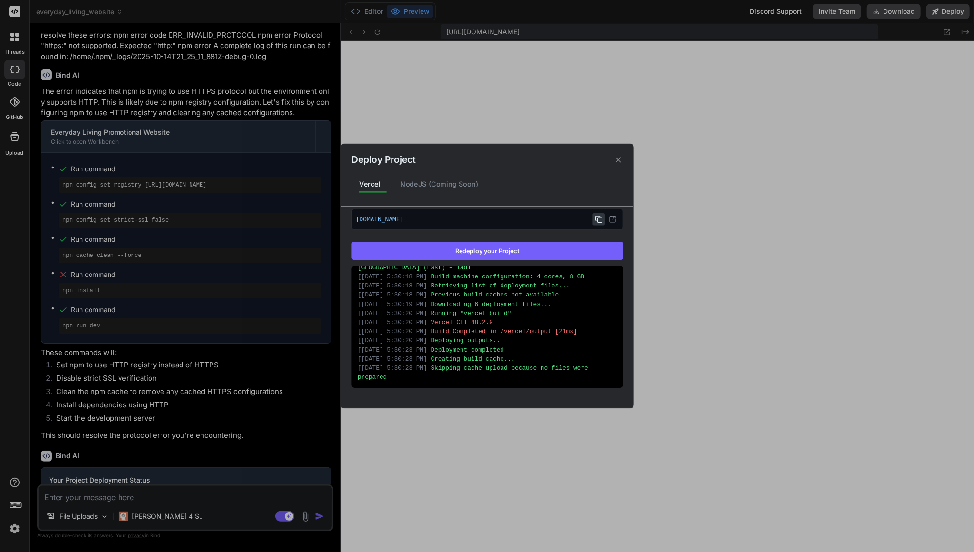
click at [555, 130] on div "Deploy Project Vercel NodeJS (Coming Soon) Vercel Deployed Supports: Next.js Re…" at bounding box center [487, 276] width 974 height 552
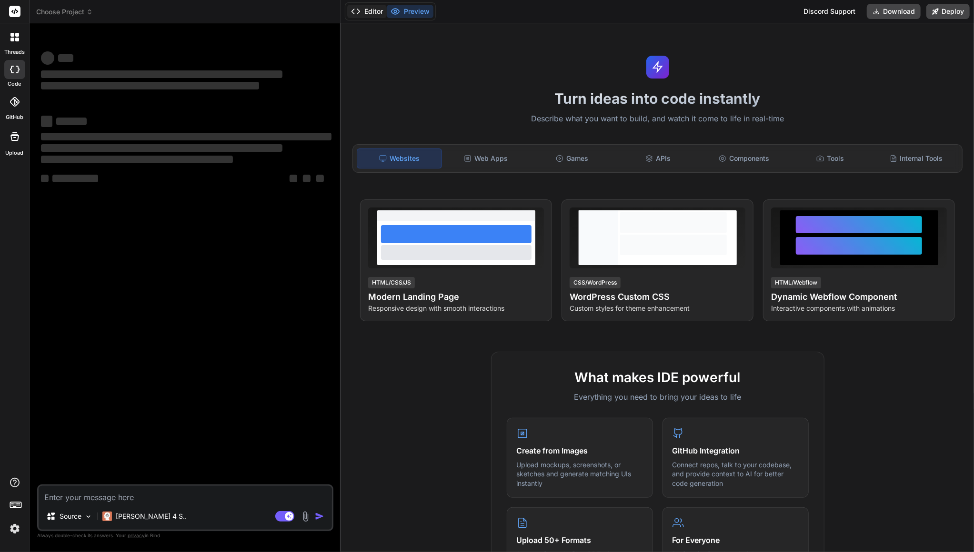
type textarea "x"
